Goal: Transaction & Acquisition: Purchase product/service

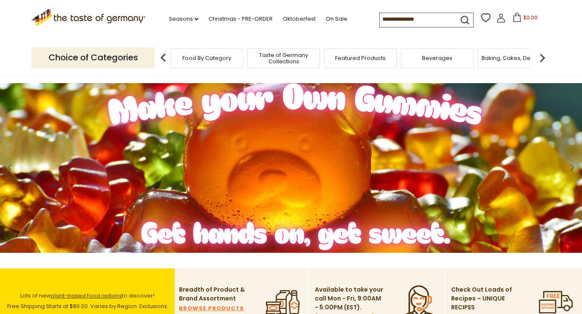
scroll to position [9, 0]
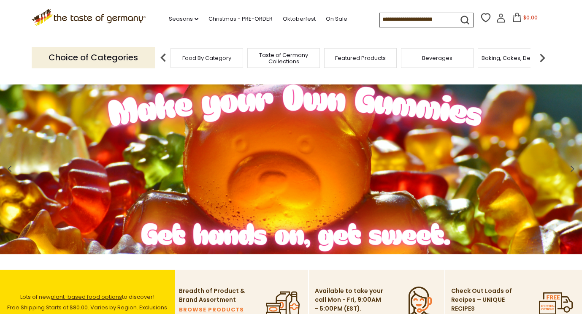
click at [224, 58] on span "Food By Category" at bounding box center [206, 58] width 49 height 6
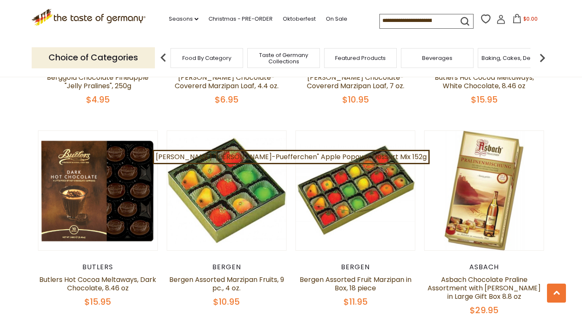
scroll to position [1302, 0]
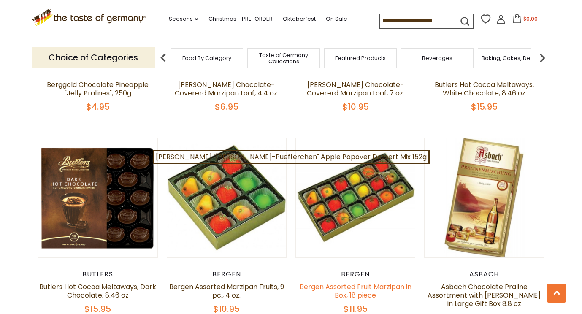
click at [355, 282] on link "Bergen Assorted Fruit Marzipan in Box, 18 piece" at bounding box center [356, 291] width 112 height 18
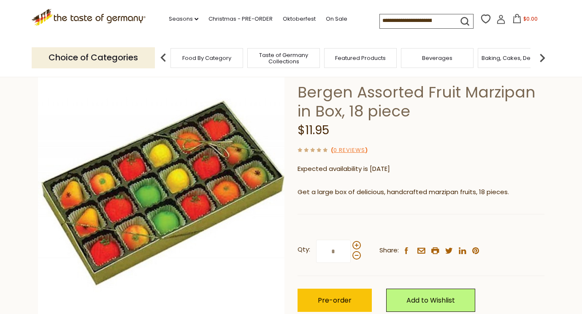
scroll to position [49, 0]
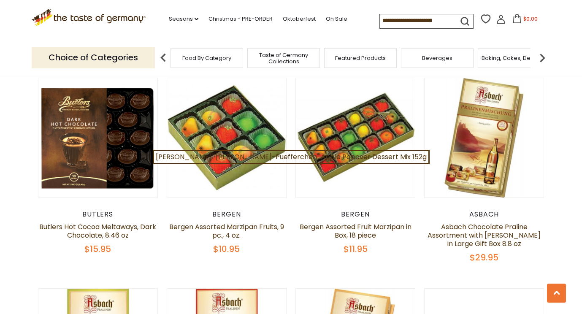
scroll to position [1353, 0]
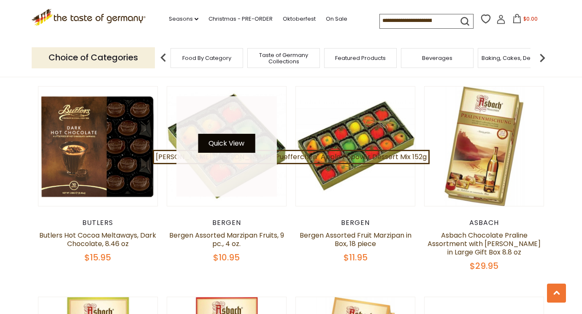
click at [217, 134] on button "Quick View" at bounding box center [226, 143] width 57 height 19
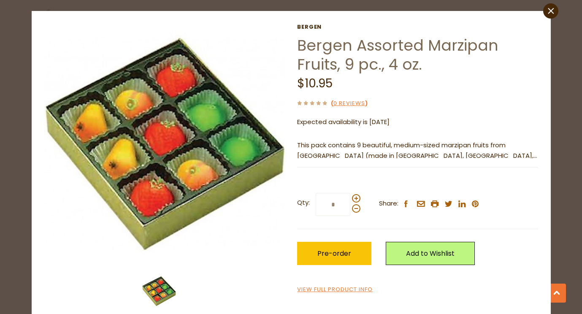
scroll to position [19, 0]
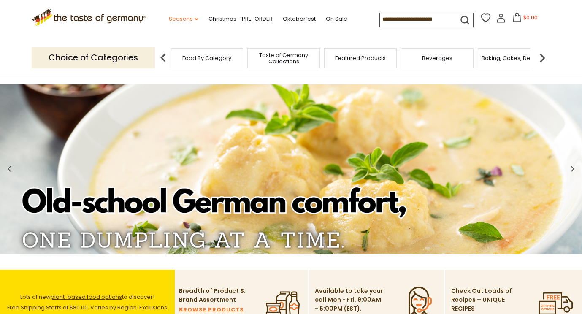
click at [194, 19] on icon at bounding box center [196, 19] width 4 height 3
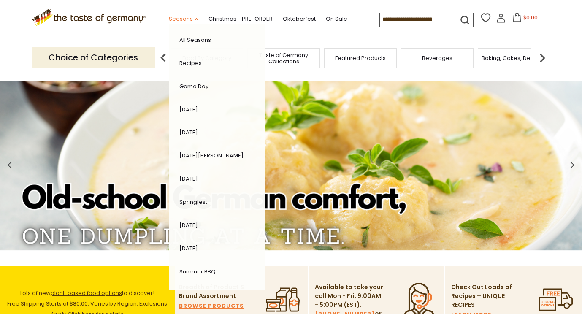
scroll to position [14, 0]
